Goal: Task Accomplishment & Management: Manage account settings

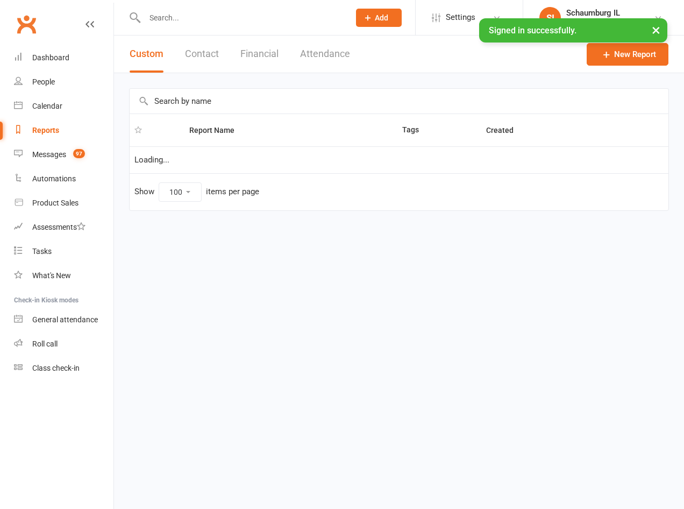
select select "100"
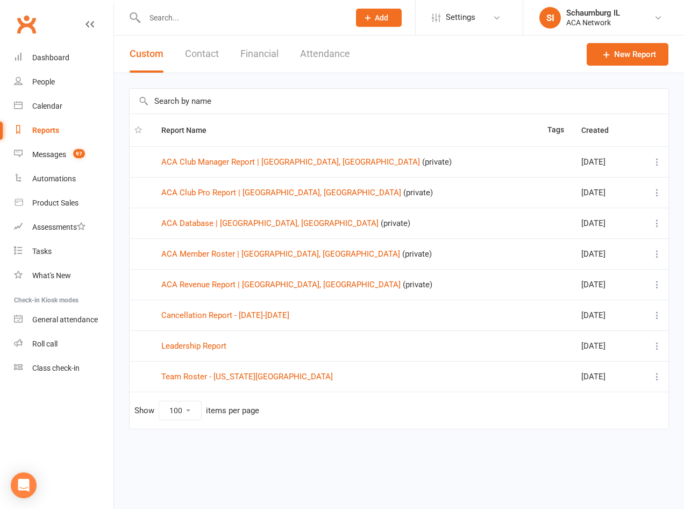
click at [255, 20] on input "text" at bounding box center [241, 17] width 201 height 15
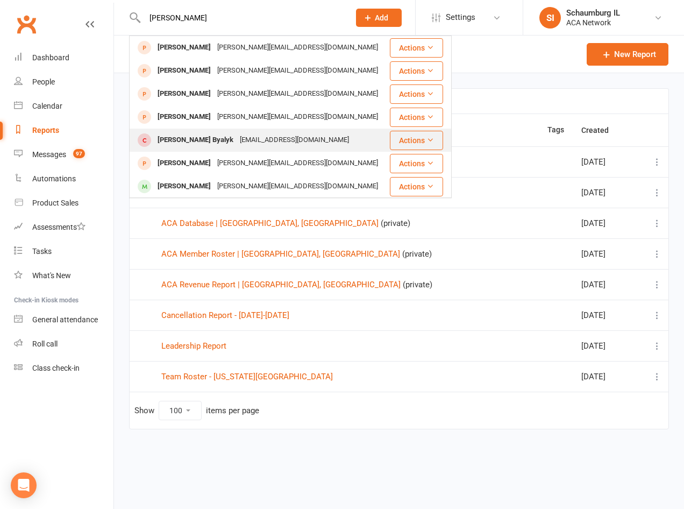
type input "[PERSON_NAME]"
click at [237, 143] on div "[EMAIL_ADDRESS][DOMAIN_NAME]" at bounding box center [295, 140] width 116 height 16
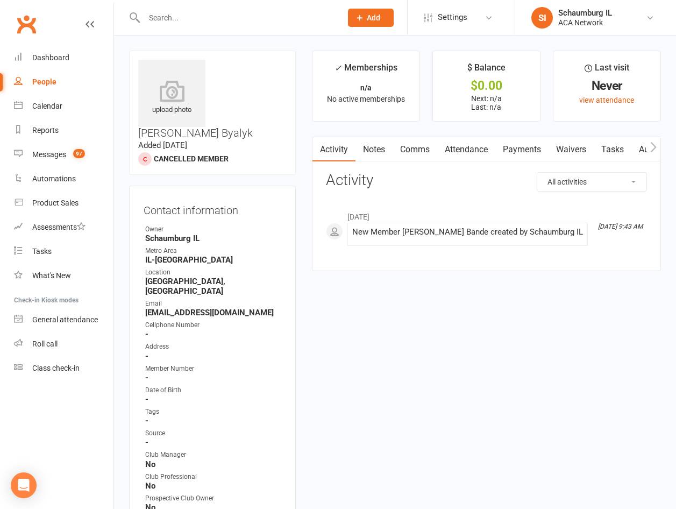
click at [578, 148] on link "Waivers" at bounding box center [570, 149] width 45 height 25
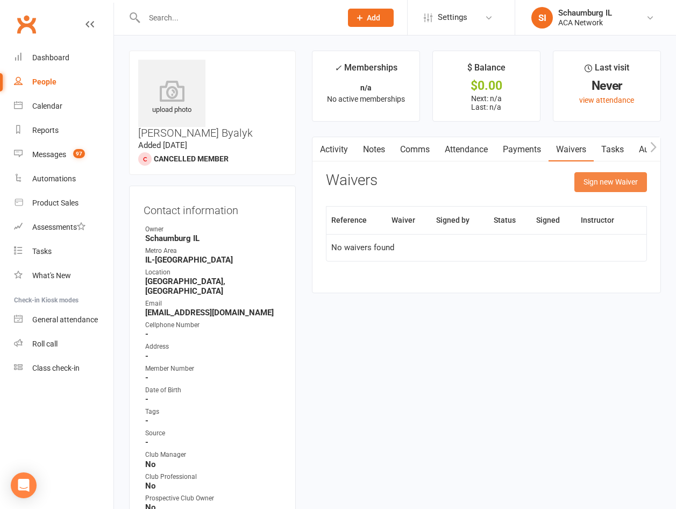
click at [606, 181] on button "Sign new Waiver" at bounding box center [610, 181] width 73 height 19
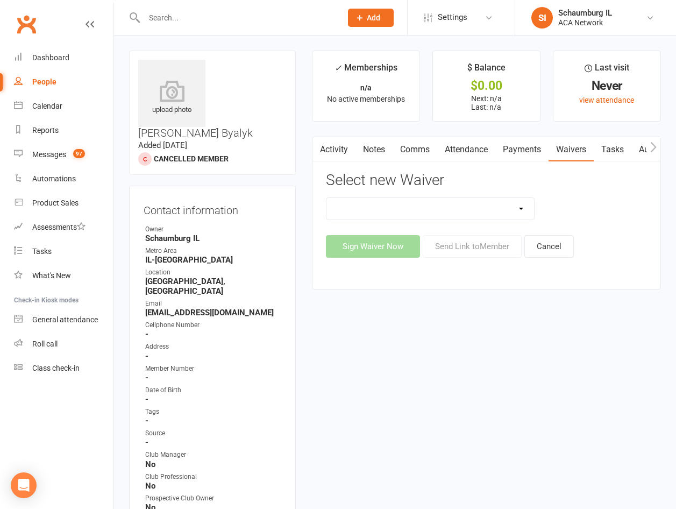
click at [522, 203] on select "ACA Business Club Membership Application ACA Membership Payment Update Form" at bounding box center [430, 209] width 208 height 22
select select "10818"
click at [326, 198] on select "ACA Business Club Membership Application ACA Membership Payment Update Form" at bounding box center [430, 209] width 208 height 22
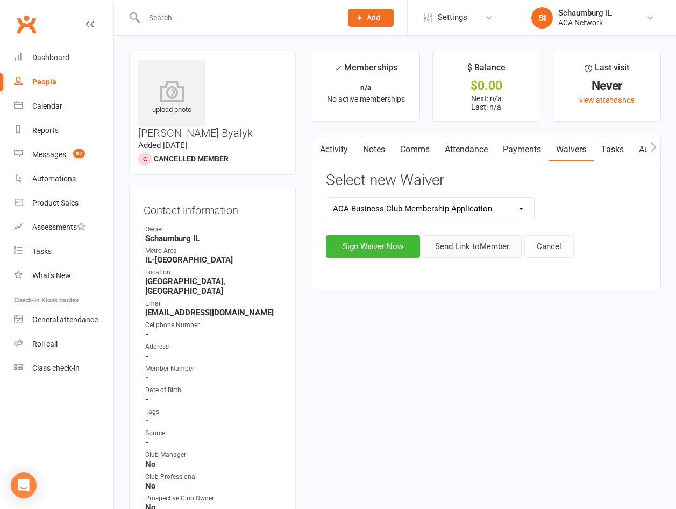
click at [469, 246] on button "Send Link to Member" at bounding box center [472, 246] width 99 height 23
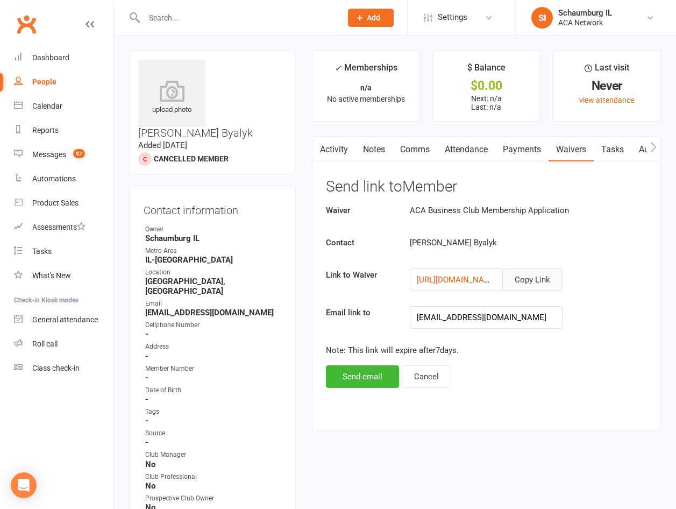
click at [537, 277] on button "Copy Link" at bounding box center [532, 279] width 60 height 23
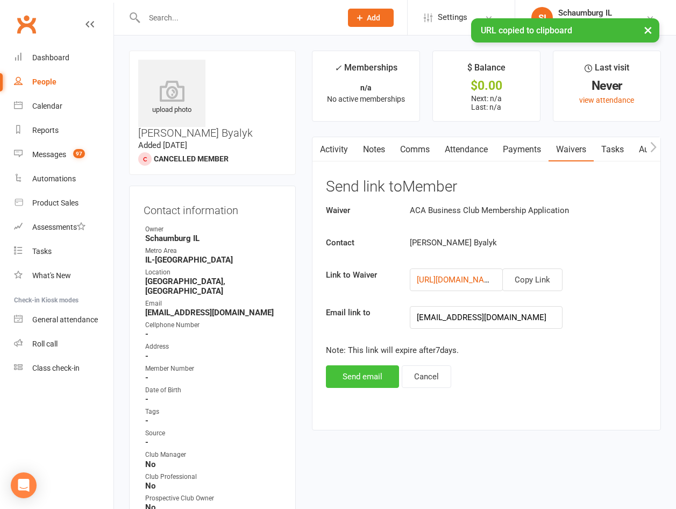
click at [358, 374] on button "Send email" at bounding box center [362, 376] width 73 height 23
